Goal: Register for event/course

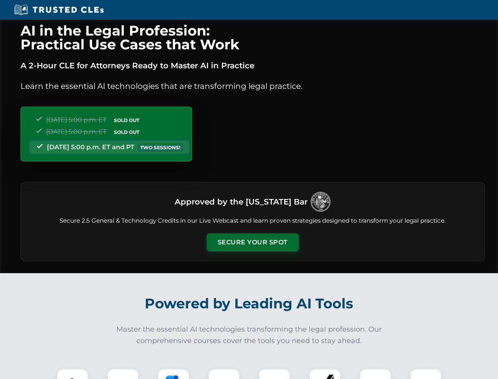
click at [253, 242] on button "Secure Your Spot" at bounding box center [253, 242] width 92 height 18
click at [73, 374] on img at bounding box center [72, 384] width 23 height 23
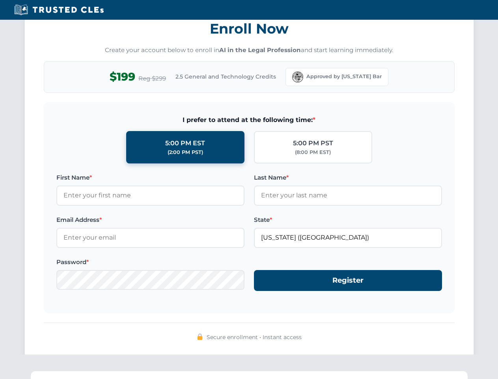
scroll to position [775, 0]
